Goal: Information Seeking & Learning: Learn about a topic

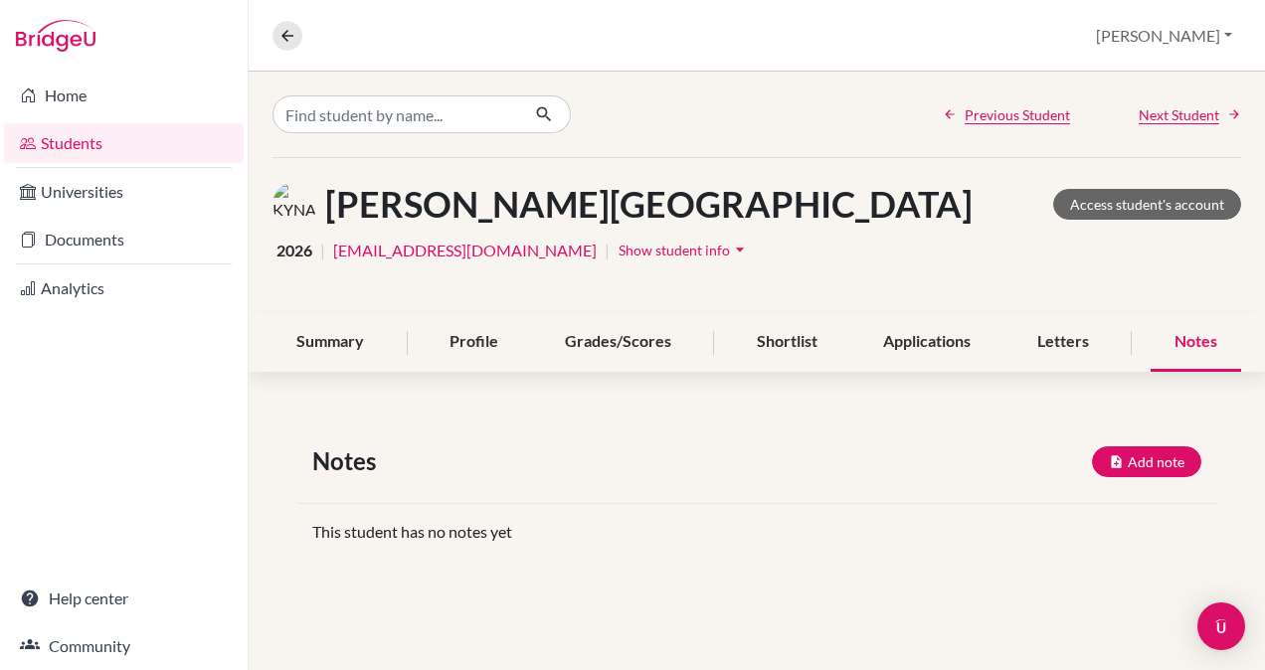
click at [124, 145] on link "Students" at bounding box center [124, 143] width 240 height 40
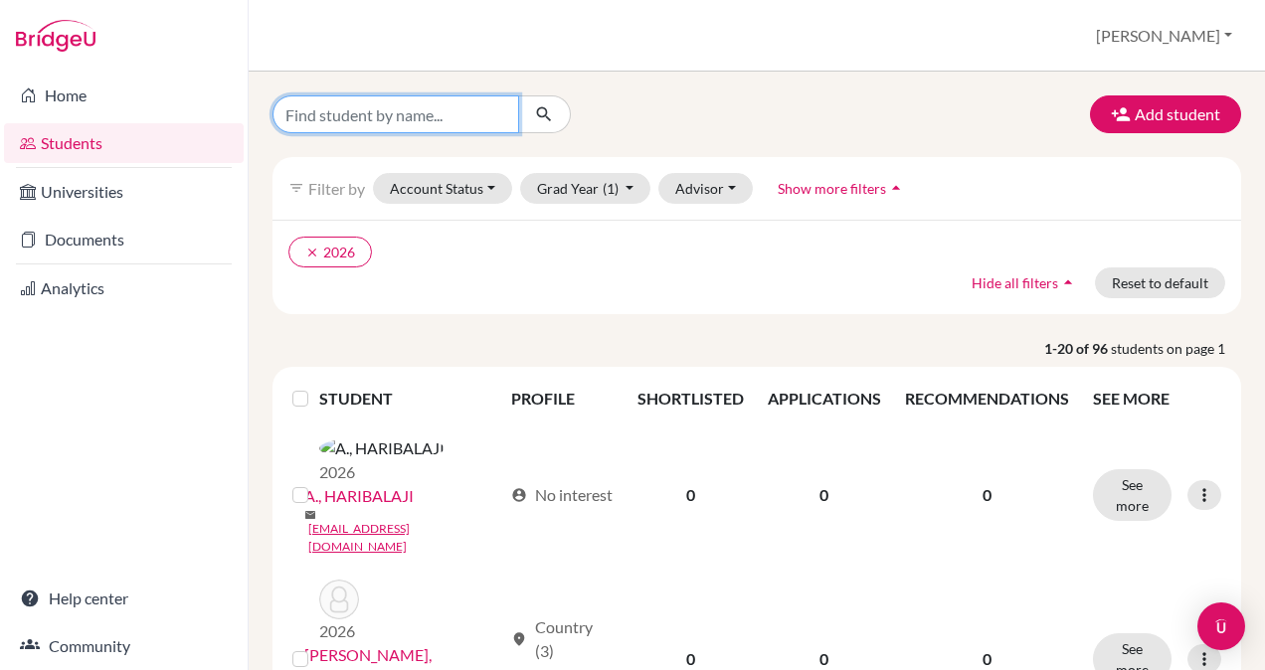
click at [393, 113] on input "Find student by name..." at bounding box center [395, 114] width 247 height 38
type input "khush"
click at [547, 116] on icon "submit" at bounding box center [544, 114] width 20 height 20
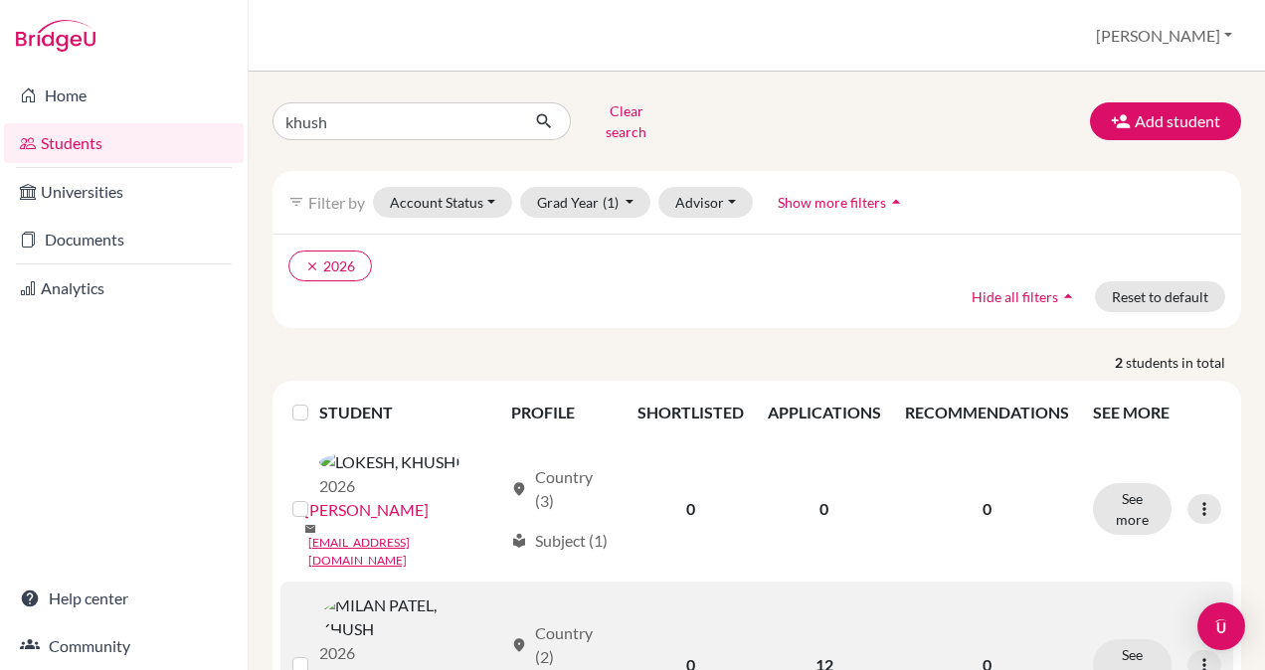
click at [405, 665] on link "[PERSON_NAME], KHUSH" at bounding box center [396, 677] width 185 height 24
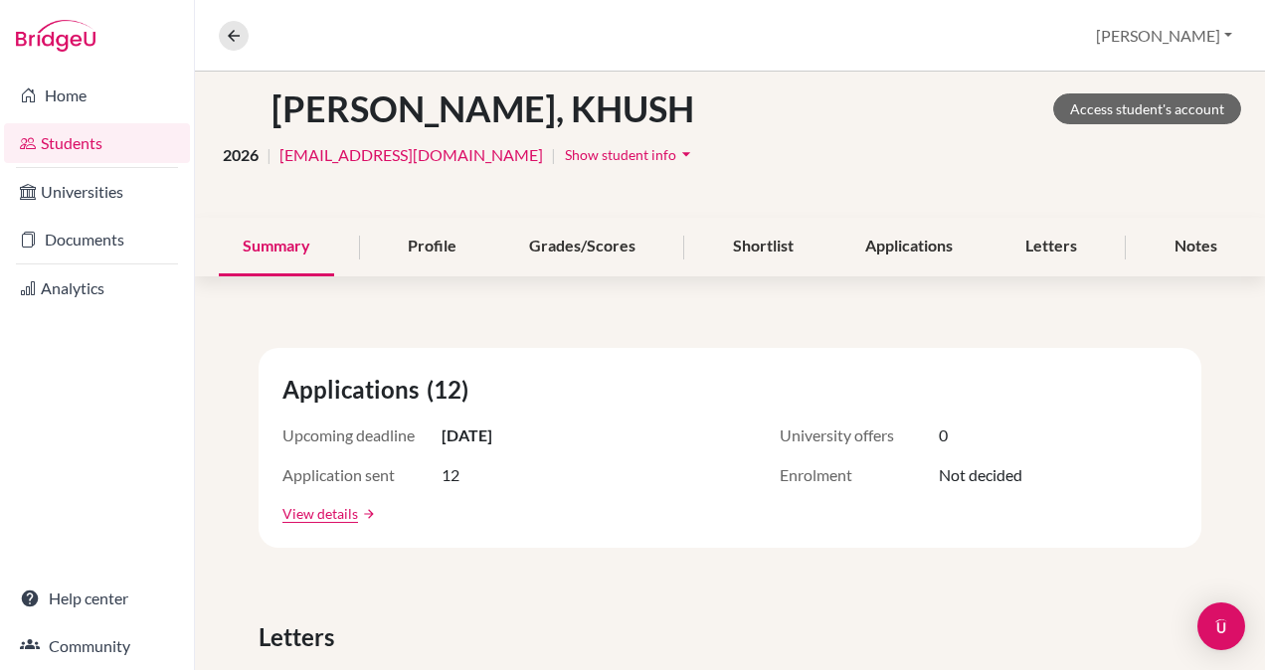
scroll to position [99, 0]
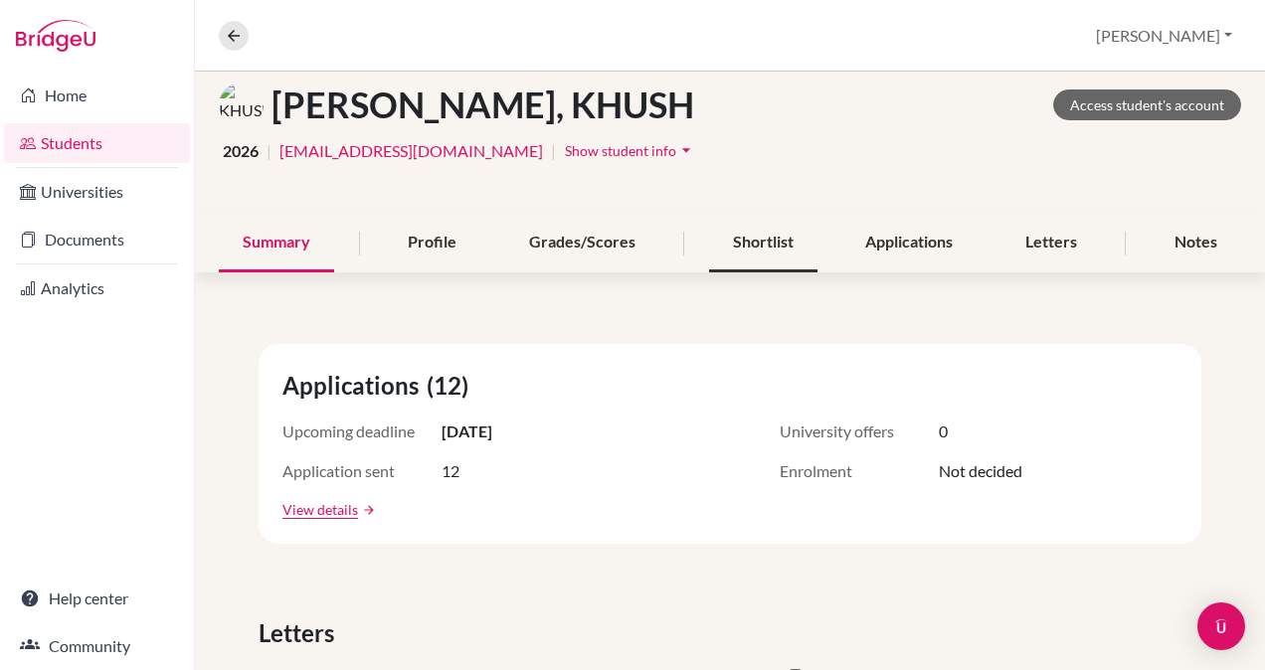
click at [767, 234] on div "Shortlist" at bounding box center [763, 243] width 108 height 59
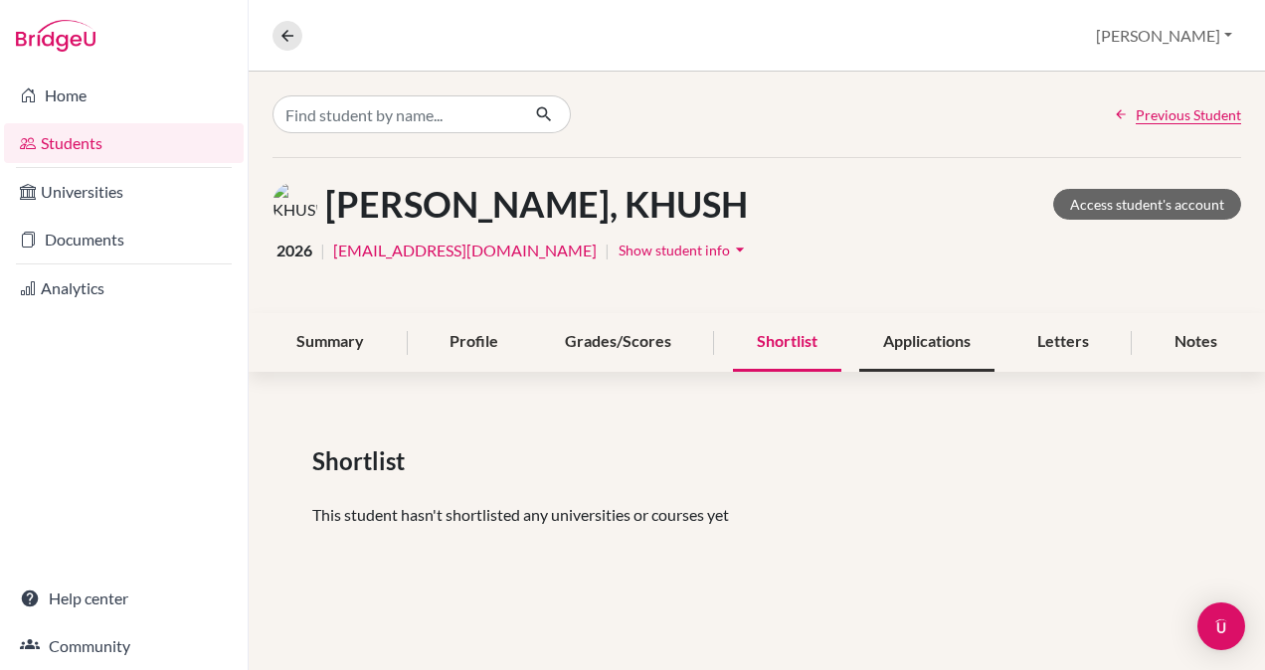
click at [939, 334] on div "Applications" at bounding box center [926, 342] width 135 height 59
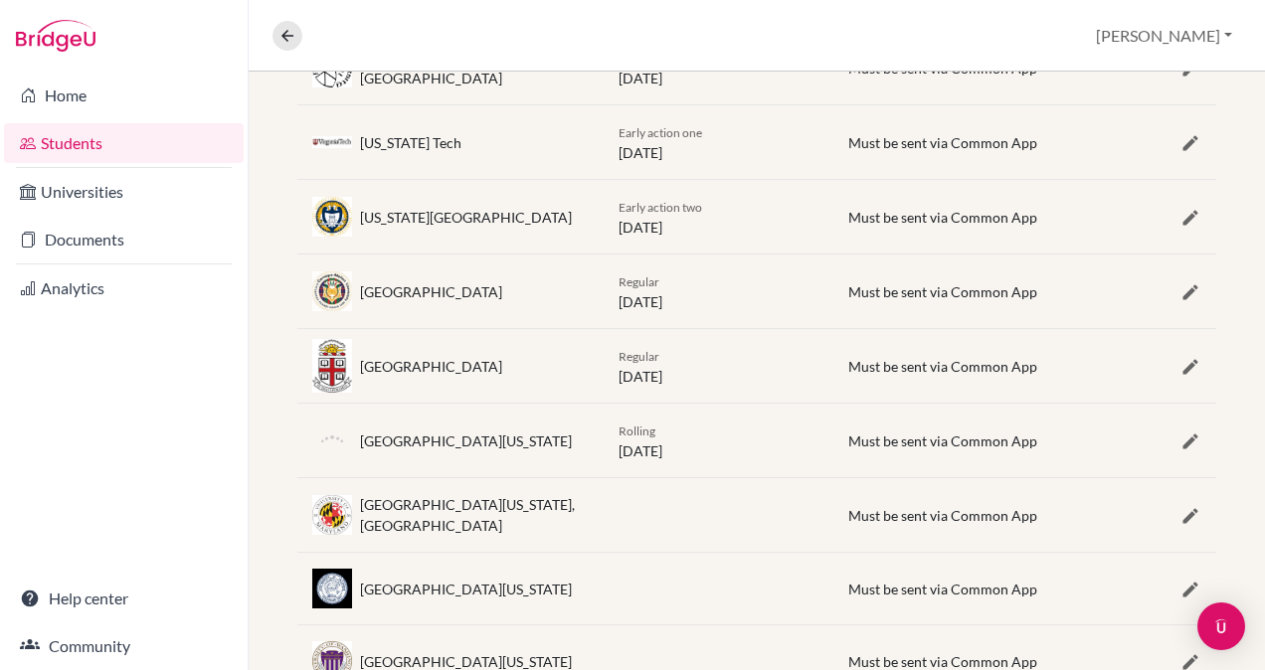
scroll to position [730, 0]
click at [301, 506] on div "[GEOGRAPHIC_DATA][US_STATE], [GEOGRAPHIC_DATA]" at bounding box center [450, 515] width 306 height 42
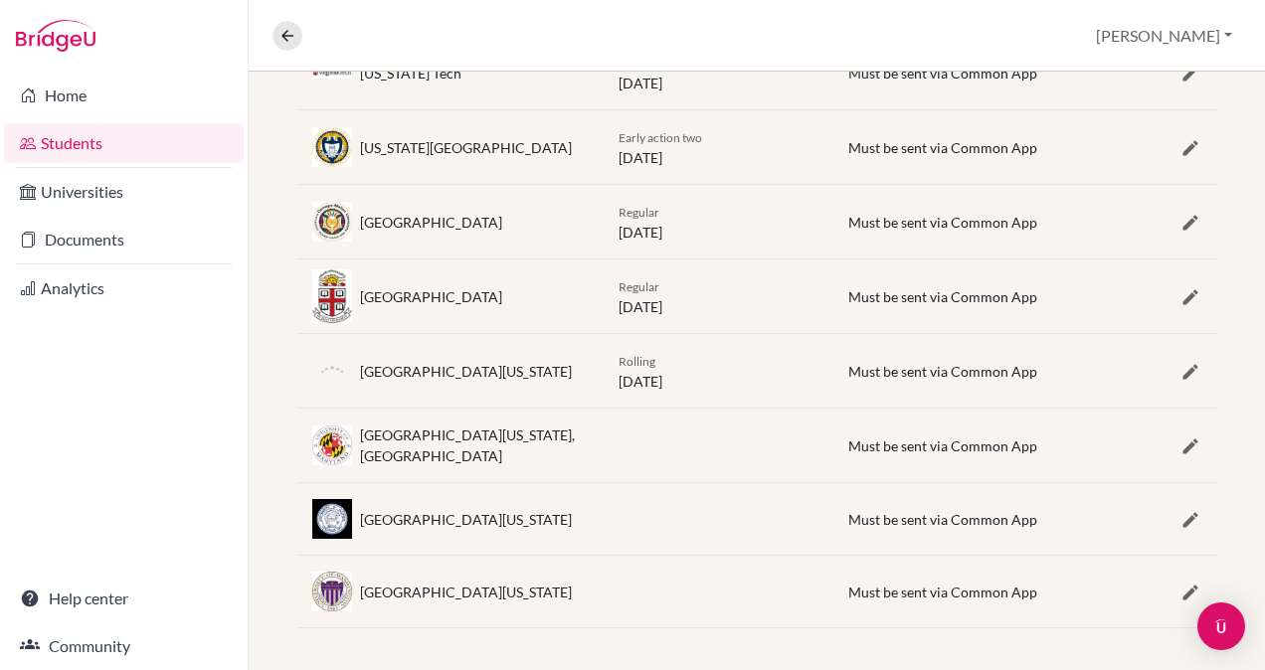
click at [287, 368] on div "Applications (12) View as student University / Course Deadline Status Attending…" at bounding box center [757, 136] width 1016 height 1080
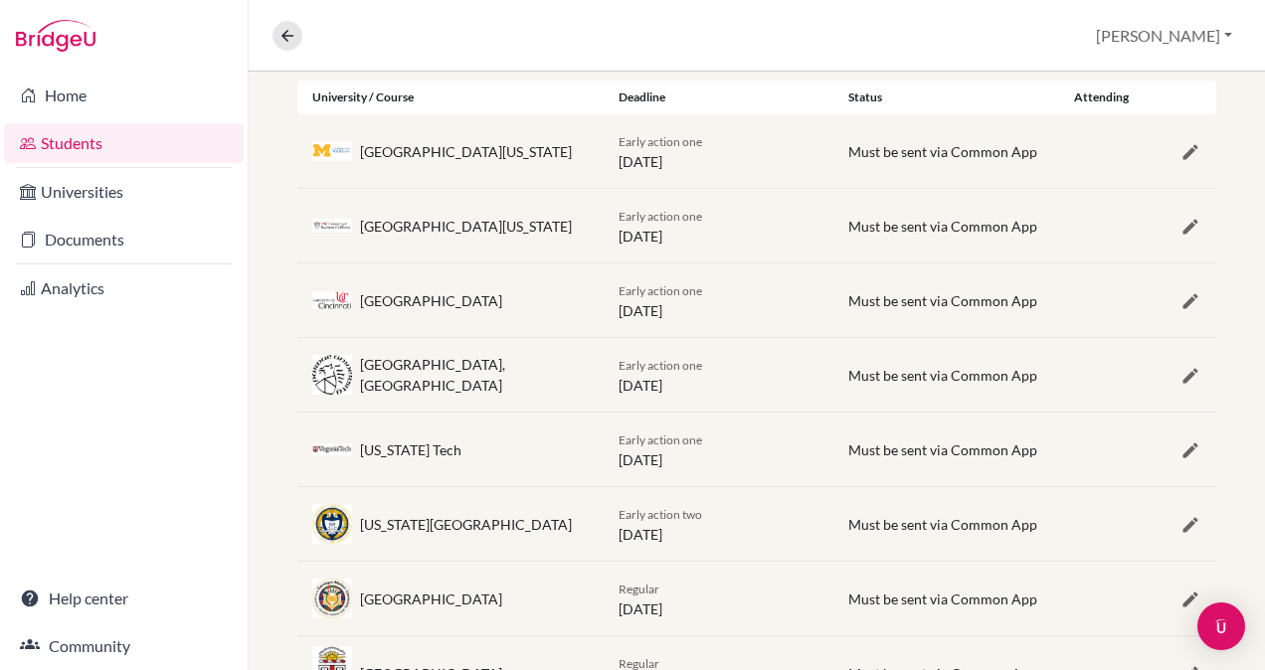
scroll to position [424, 0]
click at [279, 538] on div "Applications (12) View as student University / Course Deadline Status Attending…" at bounding box center [757, 512] width 1016 height 1080
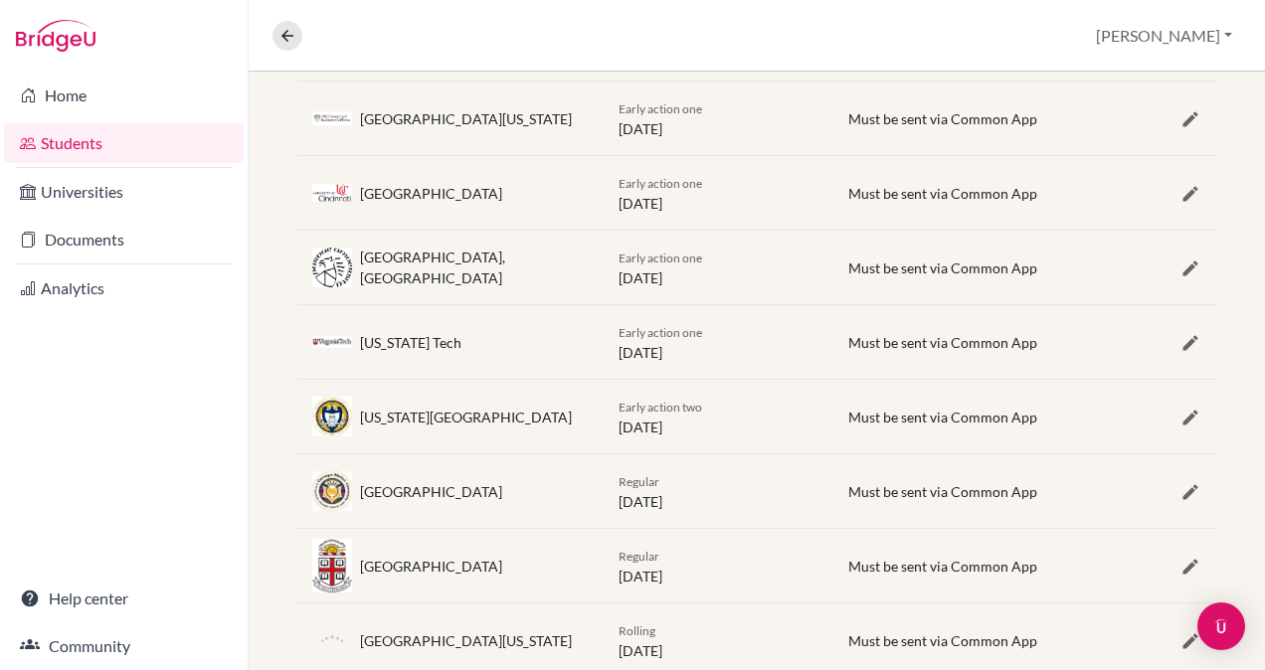
scroll to position [535, 0]
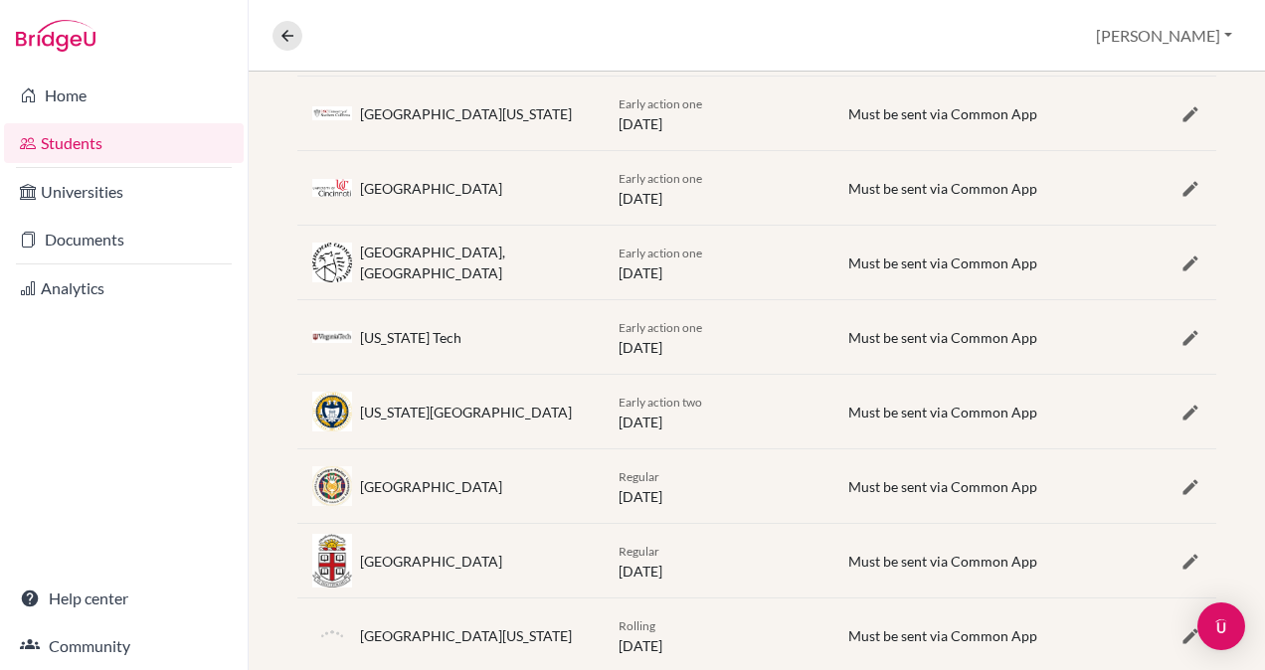
click at [306, 265] on div "[GEOGRAPHIC_DATA], [GEOGRAPHIC_DATA]" at bounding box center [450, 263] width 306 height 42
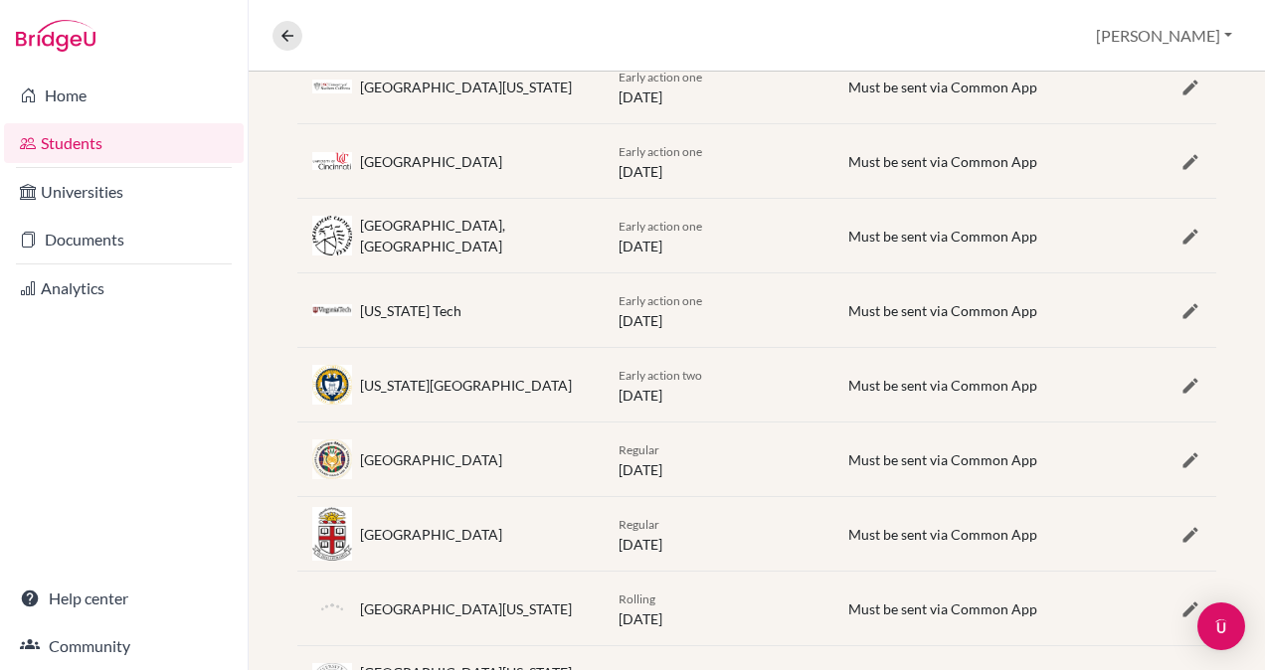
scroll to position [563, 0]
click at [278, 247] on div "Applications (12) View as student University / Course Deadline Status Attending…" at bounding box center [757, 373] width 1016 height 1080
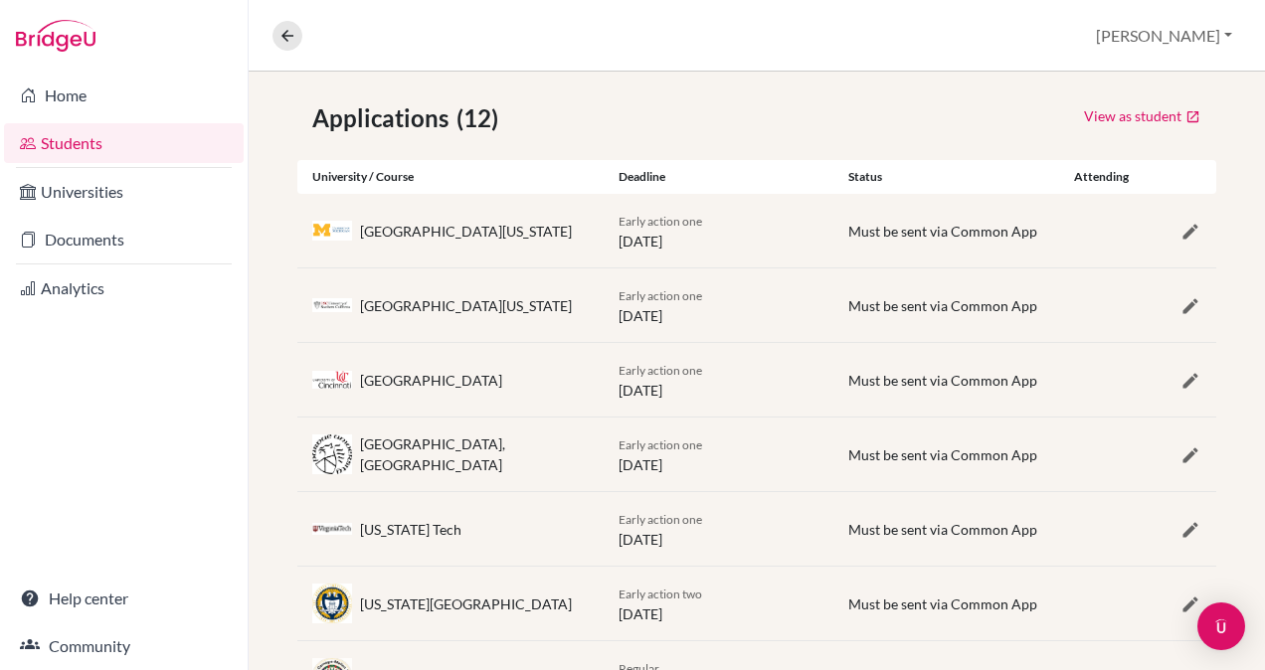
scroll to position [340, 0]
